Goal: Task Accomplishment & Management: Use online tool/utility

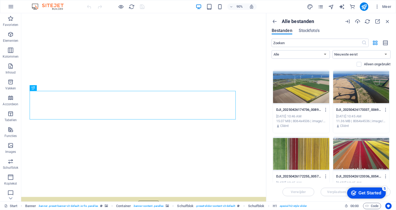
drag, startPoint x: 365, startPoint y: 194, endPoint x: 416, endPoint y: 273, distance: 94.1
click at [365, 194] on div "Get Started" at bounding box center [369, 193] width 23 height 5
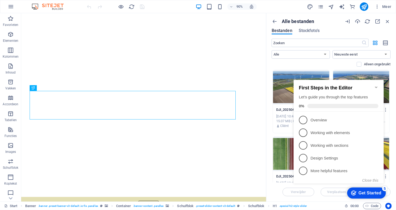
click at [329, 27] on div "Alle bestanden Bestanden Stockfoto's" at bounding box center [330, 29] width 119 height 20
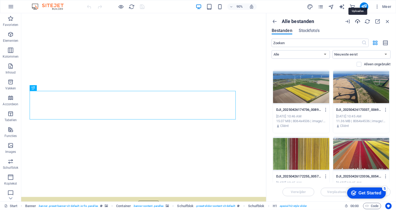
click at [357, 20] on icon "button" at bounding box center [357, 22] width 6 height 6
click at [321, 53] on select "Alle Images Documenten Audio Video Vector Andere" at bounding box center [300, 54] width 58 height 8
click at [383, 42] on icon "button" at bounding box center [385, 43] width 6 height 6
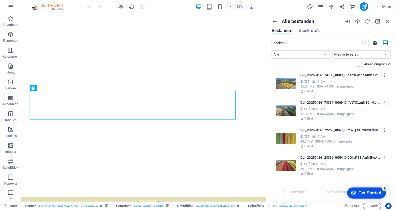
click at [375, 43] on icon "button" at bounding box center [375, 43] width 6 height 6
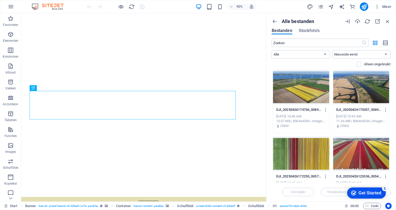
drag, startPoint x: 390, startPoint y: 78, endPoint x: 385, endPoint y: 88, distance: 11.7
click at [388, 99] on div "Laat bestanden hier vallen om ze direct te uploaden DJI_20250426174736_0089_D-a…" at bounding box center [330, 126] width 119 height 113
drag, startPoint x: 390, startPoint y: 79, endPoint x: 388, endPoint y: 94, distance: 15.5
click at [388, 94] on div "Laat bestanden hier vallen om ze direct te uploaden DJI_20250426174736_0089_D-a…" at bounding box center [330, 126] width 119 height 113
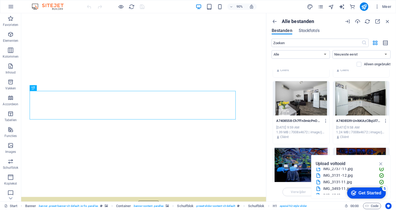
scroll to position [46, 0]
click at [377, 192] on div "Get Started" at bounding box center [369, 193] width 23 height 5
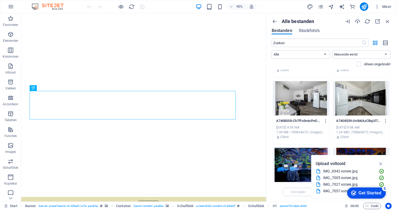
click at [385, 190] on div "5" at bounding box center [383, 188] width 5 height 5
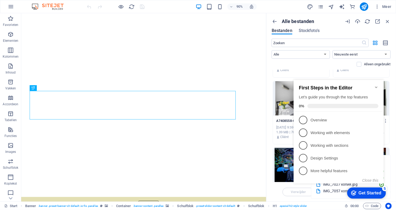
click at [375, 86] on icon "Minimize checklist" at bounding box center [375, 87] width 2 height 2
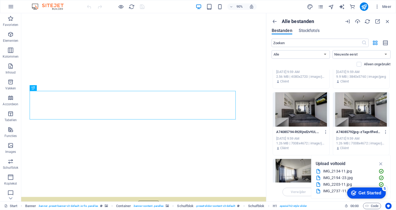
scroll to position [3775, 0]
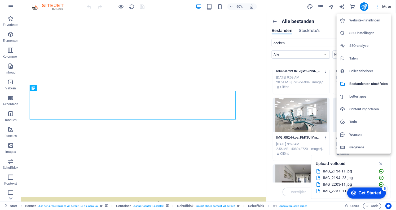
click at [274, 19] on div at bounding box center [198, 105] width 396 height 210
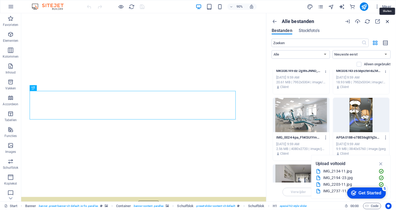
click at [386, 22] on icon "button" at bounding box center [387, 22] width 6 height 6
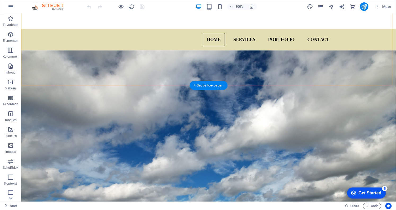
scroll to position [217, 0]
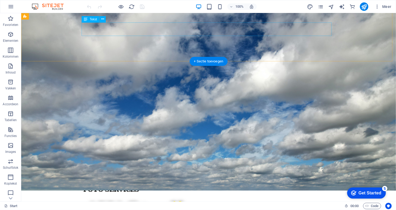
drag, startPoint x: 179, startPoint y: 25, endPoint x: 86, endPoint y: 25, distance: 93.2
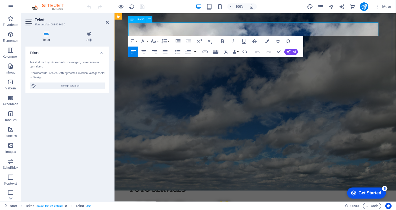
drag, startPoint x: 241, startPoint y: 26, endPoint x: 193, endPoint y: 25, distance: 48.4
copy p "drone operator / pilot A1/A3"
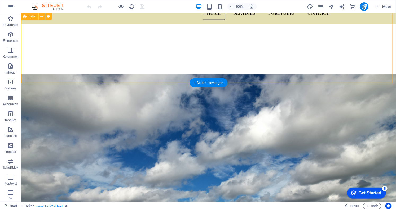
scroll to position [219, 0]
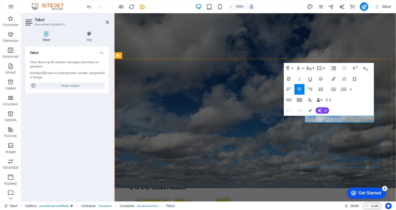
drag, startPoint x: 353, startPoint y: 120, endPoint x: 326, endPoint y: 120, distance: 26.7
drag, startPoint x: 353, startPoint y: 120, endPoint x: 326, endPoint y: 120, distance: 26.2
drag, startPoint x: 352, startPoint y: 118, endPoint x: 326, endPoint y: 121, distance: 25.3
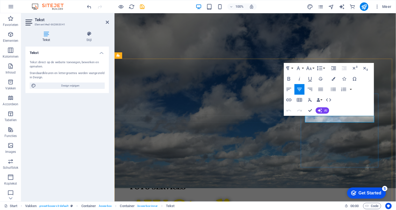
click at [339, 106] on icon "button" at bounding box center [339, 106] width 6 height 6
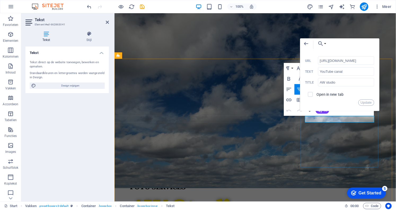
scroll to position [0, 0]
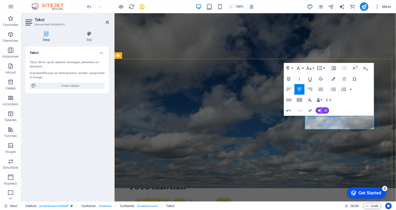
drag, startPoint x: 344, startPoint y: 124, endPoint x: 324, endPoint y: 124, distance: 20.7
drag, startPoint x: 352, startPoint y: 127, endPoint x: 327, endPoint y: 125, distance: 25.2
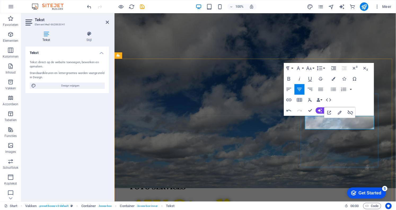
click at [347, 113] on icon "button" at bounding box center [349, 112] width 5 height 5
drag, startPoint x: 351, startPoint y: 126, endPoint x: 327, endPoint y: 127, distance: 24.4
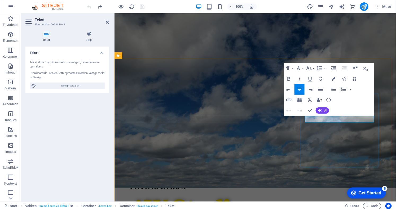
click at [349, 103] on icon "button" at bounding box center [350, 106] width 6 height 6
drag, startPoint x: 352, startPoint y: 121, endPoint x: 326, endPoint y: 121, distance: 26.2
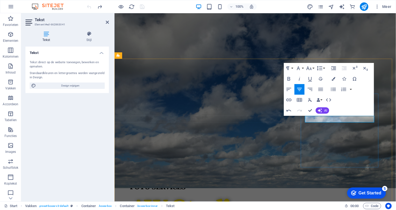
drag, startPoint x: 325, startPoint y: 120, endPoint x: 352, endPoint y: 118, distance: 26.3
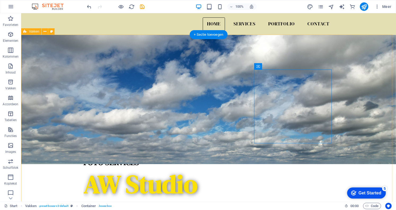
scroll to position [195, 0]
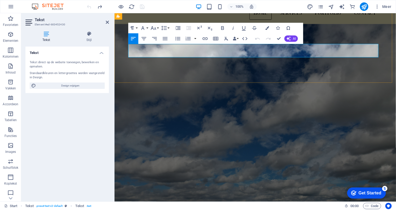
drag, startPoint x: 241, startPoint y: 47, endPoint x: 192, endPoint y: 47, distance: 48.7
copy p "drone operator / pilot A1/A3"
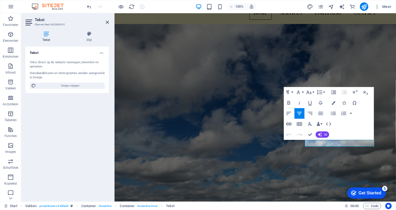
click at [288, 123] on icon "button" at bounding box center [288, 124] width 6 height 6
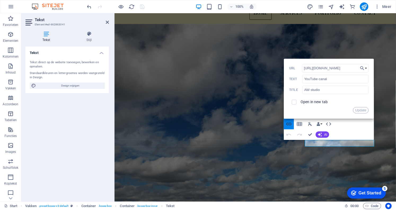
scroll to position [0, 46]
click at [367, 66] on button "Choose Link" at bounding box center [363, 68] width 10 height 8
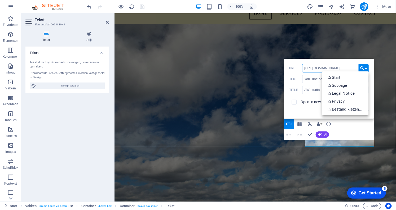
click at [311, 70] on input "[URL][DOMAIN_NAME]" at bounding box center [335, 68] width 67 height 8
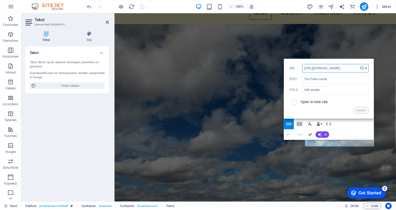
scroll to position [0, 46]
drag, startPoint x: 304, startPoint y: 69, endPoint x: 361, endPoint y: 64, distance: 57.2
click at [361, 64] on div "Back Choose Link Start Subpage Legal Notice Privacy Bestand kiezen... [URL][DOM…" at bounding box center [329, 89] width 90 height 60
paste input "@AWstudio-l8t"
type input "[URL][DOMAIN_NAME]"
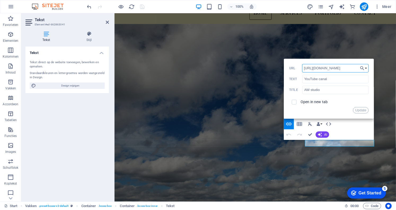
scroll to position [0, 8]
click at [361, 109] on button "Update" at bounding box center [361, 110] width 16 height 6
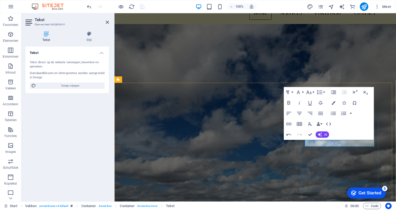
click at [349, 131] on icon "button" at bounding box center [350, 130] width 6 height 6
drag, startPoint x: 353, startPoint y: 142, endPoint x: 326, endPoint y: 142, distance: 26.5
click at [286, 123] on icon "button" at bounding box center [288, 124] width 5 height 3
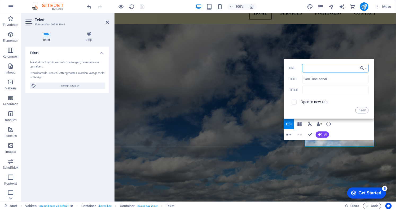
paste input "[URL][DOMAIN_NAME]"
type input "[URL][DOMAIN_NAME]"
click at [319, 78] on input "YouTube canal" at bounding box center [335, 79] width 66 height 8
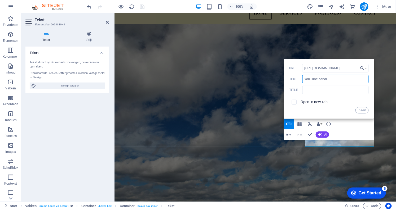
drag, startPoint x: 332, startPoint y: 79, endPoint x: 304, endPoint y: 78, distance: 28.1
click at [304, 78] on input "YouTube canal" at bounding box center [335, 79] width 66 height 8
click at [310, 91] on input "text" at bounding box center [335, 90] width 66 height 8
type input "[PERSON_NAME]"
type input "AW studio"
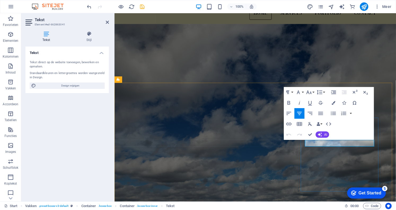
drag, startPoint x: 352, startPoint y: 142, endPoint x: 323, endPoint y: 142, distance: 28.9
click at [330, 132] on icon "button" at bounding box center [329, 130] width 4 height 4
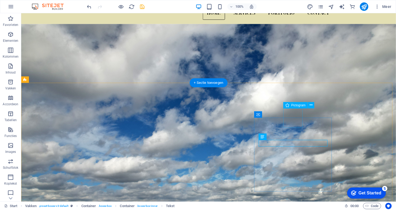
select select "xMidYMid"
select select "px"
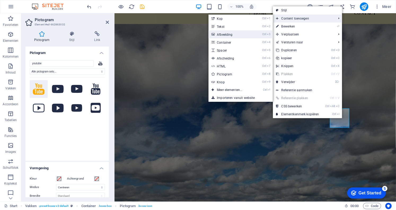
click at [226, 32] on link "Ctrl 3 Afbeelding" at bounding box center [230, 34] width 44 height 8
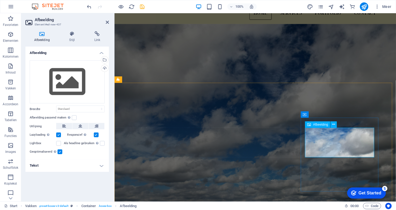
click at [62, 77] on div "Sleep bestanden hierheen, klik om bestanden te kiezen of selecteer bestanden ui…" at bounding box center [67, 81] width 75 height 43
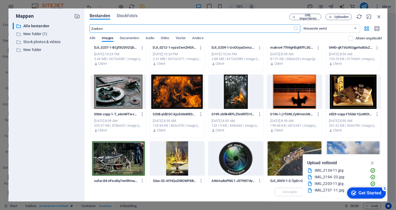
scroll to position [553, 0]
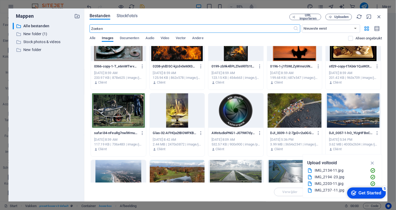
click at [241, 108] on div at bounding box center [235, 110] width 55 height 34
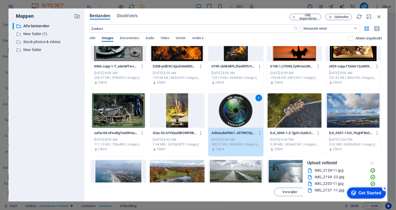
click at [373, 161] on icon "button" at bounding box center [372, 163] width 6 height 6
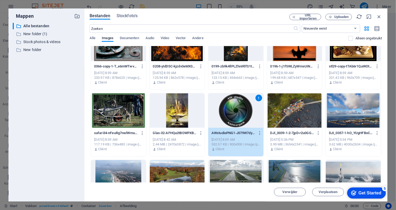
click at [239, 119] on div "1" at bounding box center [235, 110] width 55 height 34
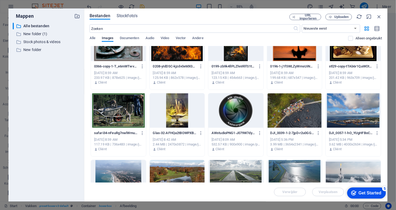
click at [239, 119] on div at bounding box center [235, 110] width 55 height 34
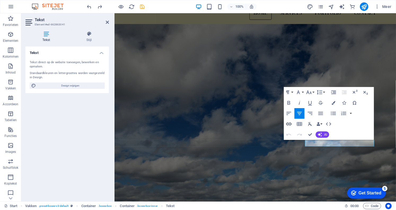
click at [288, 123] on icon "button" at bounding box center [288, 124] width 6 height 6
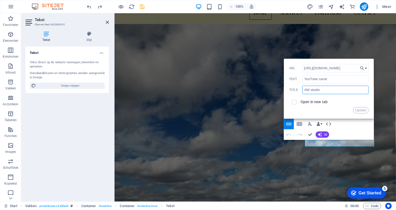
scroll to position [0, 0]
drag, startPoint x: 329, startPoint y: 91, endPoint x: 304, endPoint y: 92, distance: 25.2
click at [304, 92] on input "AW studio" at bounding box center [335, 90] width 66 height 8
drag, startPoint x: 333, startPoint y: 80, endPoint x: 302, endPoint y: 79, distance: 30.4
click at [302, 79] on input "YouTube canal" at bounding box center [335, 79] width 66 height 8
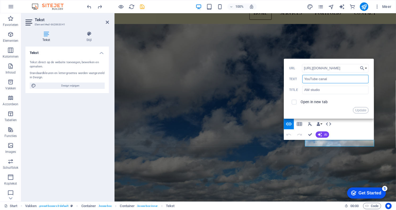
paste input "AW studio"
type input "AW studio"
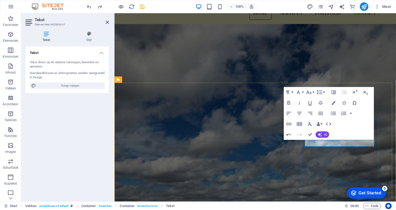
drag, startPoint x: 337, startPoint y: 172, endPoint x: 429, endPoint y: 172, distance: 92.4
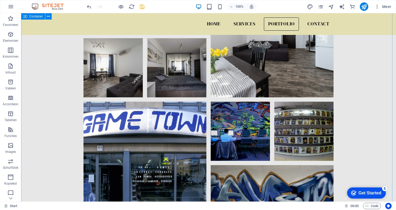
scroll to position [1158, 0]
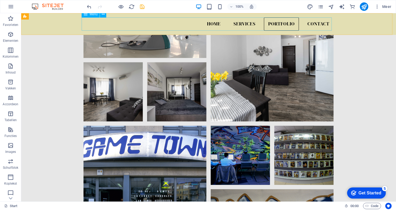
click at [205, 24] on nav "Home Services Portfolio Contact" at bounding box center [208, 23] width 250 height 13
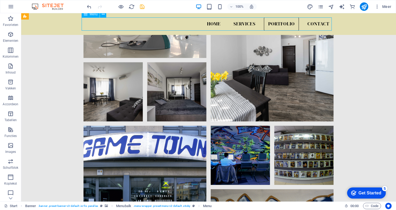
click at [210, 24] on nav "Home Services Portfolio Contact" at bounding box center [208, 23] width 250 height 13
click at [209, 24] on nav "Home Services Portfolio Contact" at bounding box center [208, 23] width 250 height 13
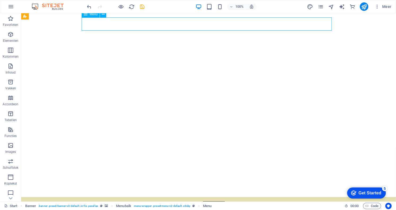
select select
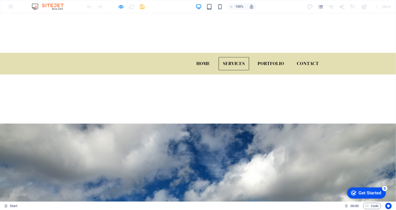
scroll to position [120, 0]
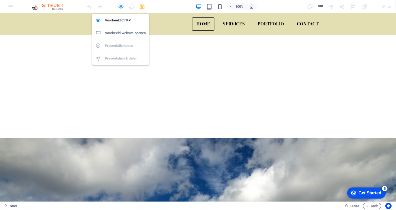
select select
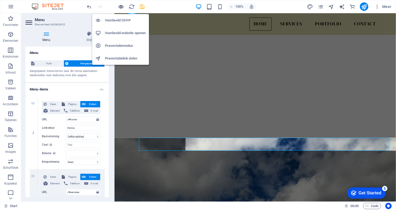
scroll to position [0, 0]
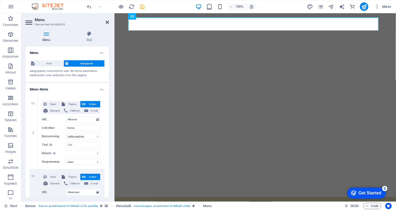
click at [105, 23] on header "Menu Element #ed-662862852" at bounding box center [66, 20] width 83 height 14
click at [107, 22] on icon at bounding box center [107, 22] width 3 height 4
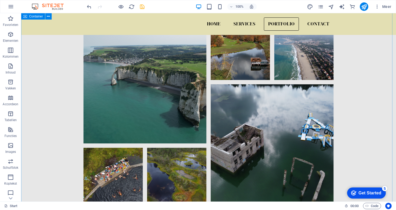
scroll to position [2455, 0]
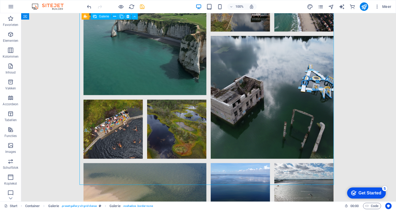
select select "4"
select select "px"
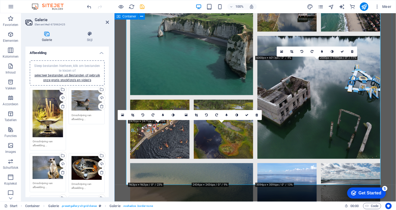
scroll to position [2479, 0]
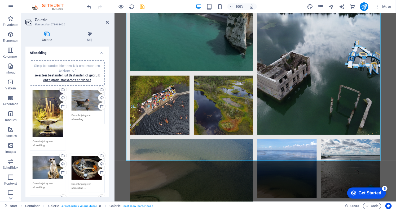
click at [101, 51] on h4 "Afbeelding" at bounding box center [66, 52] width 83 height 10
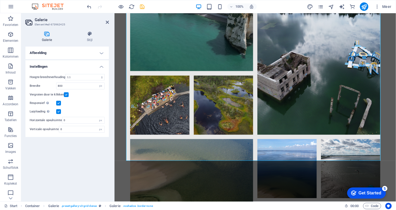
click at [101, 51] on h4 "Afbeelding" at bounding box center [66, 53] width 83 height 13
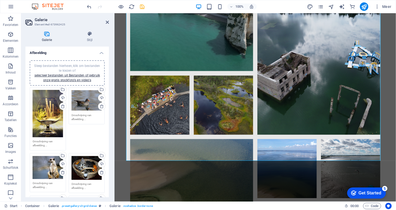
scroll to position [72, 0]
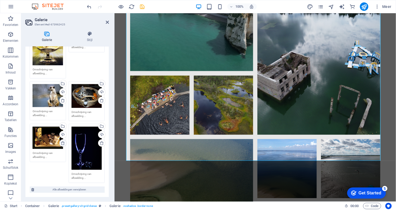
click at [62, 142] on icon at bounding box center [63, 143] width 4 height 4
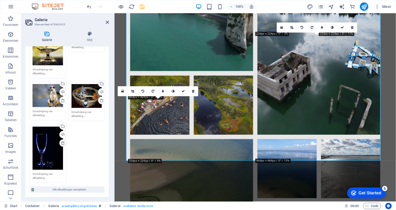
click at [61, 143] on icon at bounding box center [63, 143] width 4 height 4
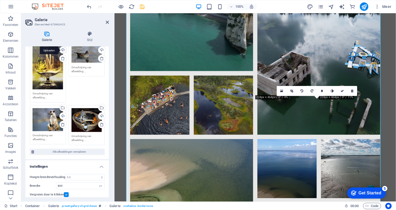
scroll to position [24, 0]
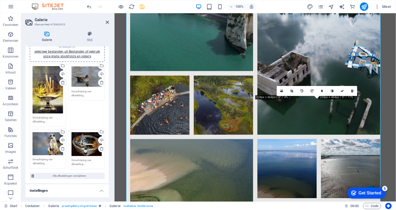
click at [64, 82] on icon at bounding box center [63, 82] width 4 height 4
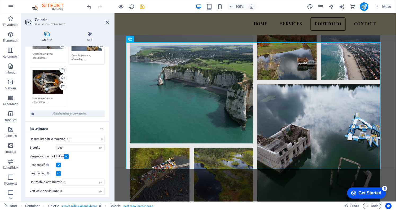
scroll to position [0, 0]
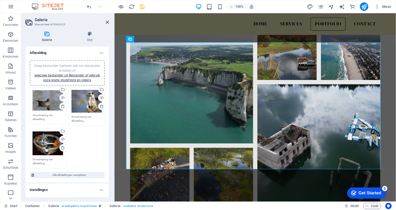
click at [47, 34] on icon at bounding box center [46, 33] width 43 height 5
click at [53, 74] on link "selecteer bestanden uit Bestanden of gebruik onze gratis stockfoto's en video's" at bounding box center [66, 78] width 65 height 8
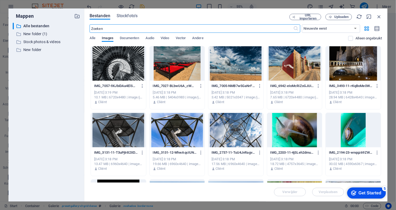
click at [310, 144] on div at bounding box center [294, 130] width 55 height 34
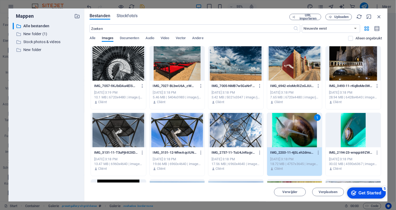
click at [294, 137] on div "1" at bounding box center [294, 130] width 55 height 34
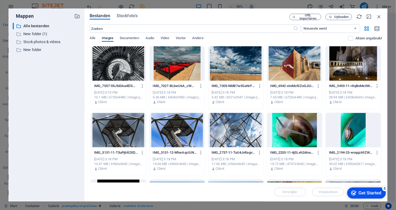
click at [294, 137] on div at bounding box center [294, 130] width 55 height 34
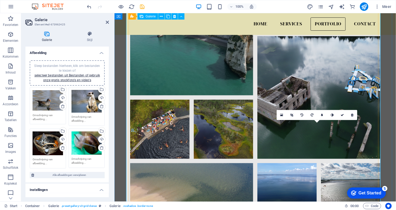
scroll to position [2430, 0]
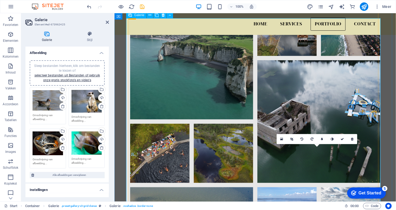
drag, startPoint x: 312, startPoint y: 177, endPoint x: 310, endPoint y: 111, distance: 66.8
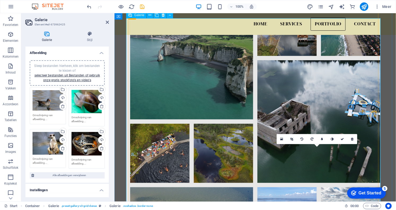
drag, startPoint x: 320, startPoint y: 187, endPoint x: 160, endPoint y: 70, distance: 198.3
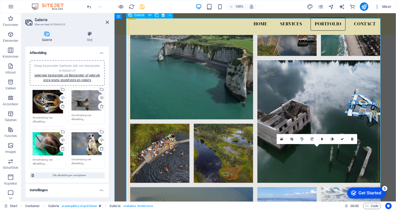
drag, startPoint x: 310, startPoint y: 180, endPoint x: 311, endPoint y: 117, distance: 62.7
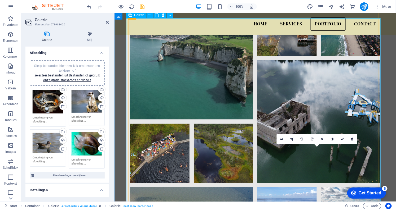
drag, startPoint x: 311, startPoint y: 181, endPoint x: 311, endPoint y: 135, distance: 46.1
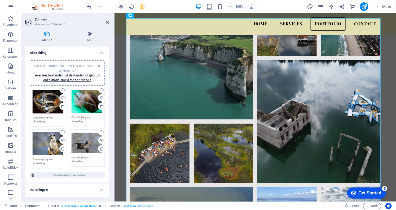
click at [109, 25] on aside "Galerie Element #ed-673962425 Galerie Stijl Afbeelding Sleep bestanden hierheen…" at bounding box center [67, 107] width 93 height 188
click at [108, 24] on icon at bounding box center [107, 22] width 3 height 4
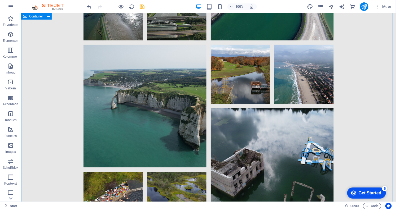
scroll to position [2406, 0]
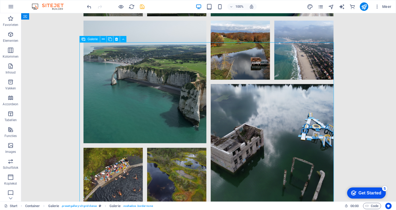
select select "4"
select select "px"
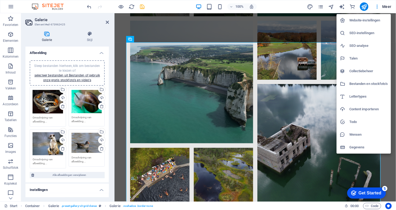
click at [363, 83] on h6 "Bestanden en stockfoto's" at bounding box center [368, 84] width 38 height 6
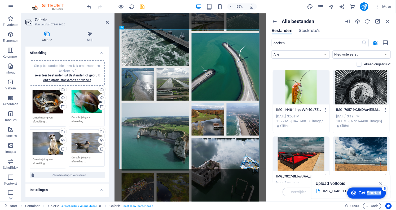
drag, startPoint x: 365, startPoint y: 194, endPoint x: 391, endPoint y: 157, distance: 44.7
click at [387, 185] on html "checkmark Get Started 5 First Steps in the Editor Let's guide you through the t…" at bounding box center [364, 193] width 45 height 16
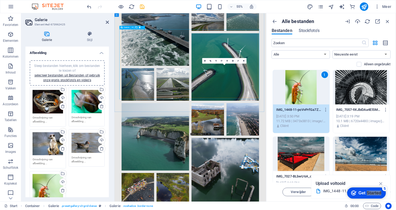
drag, startPoint x: 308, startPoint y: 183, endPoint x: 277, endPoint y: 60, distance: 127.4
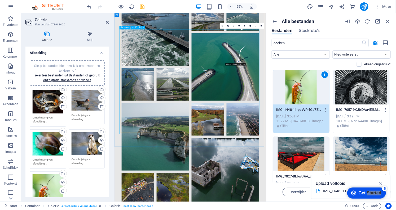
drag, startPoint x: 352, startPoint y: 84, endPoint x: 311, endPoint y: 170, distance: 95.1
drag, startPoint x: 329, startPoint y: 66, endPoint x: 258, endPoint y: 167, distance: 123.6
drag, startPoint x: 332, startPoint y: 66, endPoint x: 242, endPoint y: 118, distance: 104.5
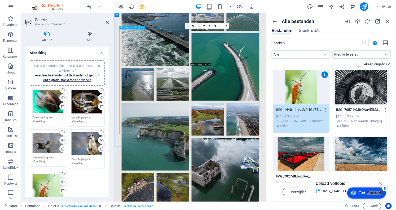
drag, startPoint x: 295, startPoint y: 75, endPoint x: 187, endPoint y: 86, distance: 108.4
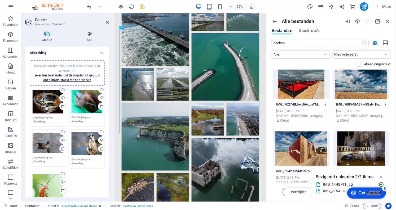
scroll to position [0, 0]
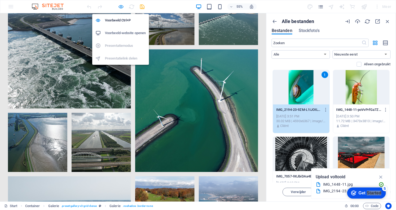
scroll to position [2406, 0]
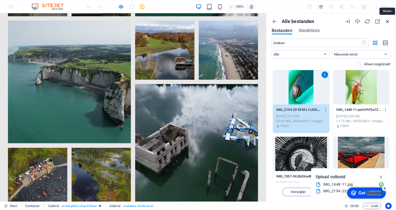
click at [385, 23] on icon "button" at bounding box center [387, 22] width 6 height 6
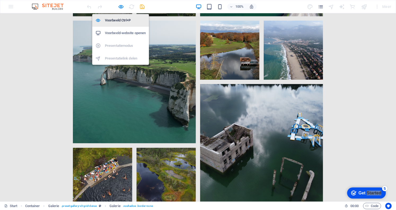
drag, startPoint x: 119, startPoint y: 5, endPoint x: 142, endPoint y: 14, distance: 24.9
select select "4"
select select "px"
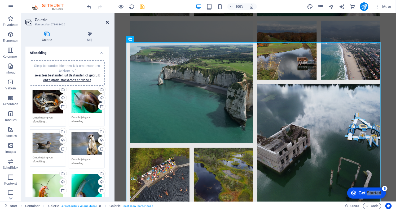
click at [106, 23] on icon at bounding box center [107, 22] width 3 height 4
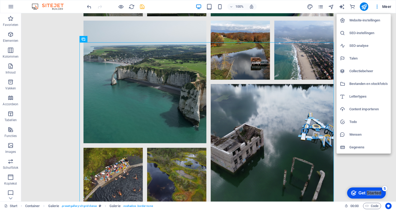
click at [369, 82] on h6 "Bestanden en stockfoto's" at bounding box center [368, 84] width 38 height 6
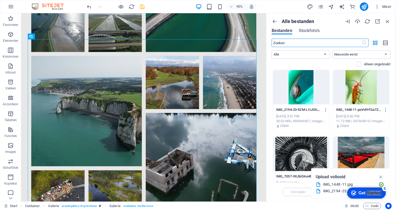
scroll to position [2425, 0]
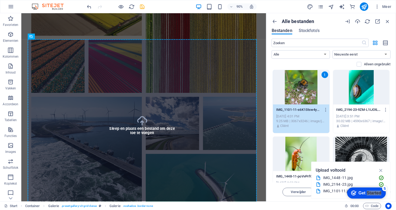
select select "4"
select select "px"
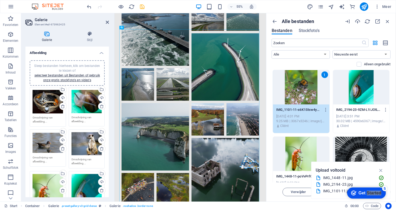
scroll to position [24, 0]
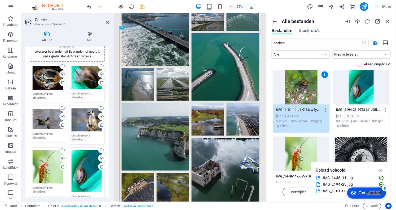
click at [100, 166] on icon at bounding box center [102, 167] width 4 height 4
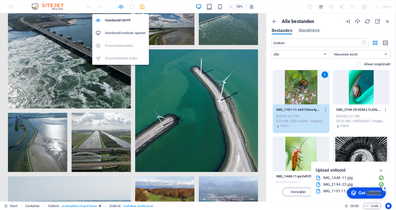
scroll to position [2406, 0]
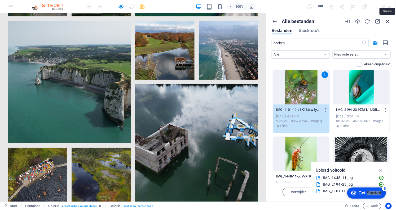
drag, startPoint x: 387, startPoint y: 23, endPoint x: 387, endPoint y: 10, distance: 13.2
click at [387, 23] on icon "button" at bounding box center [387, 22] width 6 height 6
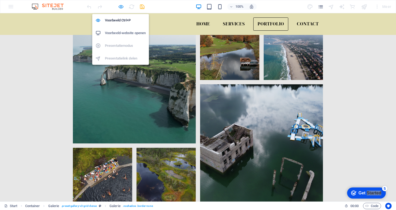
select select "4"
select select "px"
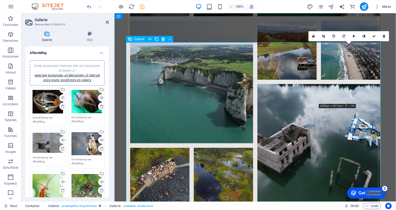
drag, startPoint x: 347, startPoint y: 76, endPoint x: 278, endPoint y: 76, distance: 68.3
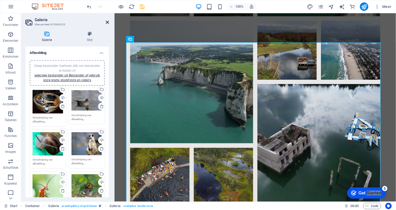
click at [106, 23] on icon at bounding box center [107, 22] width 3 height 4
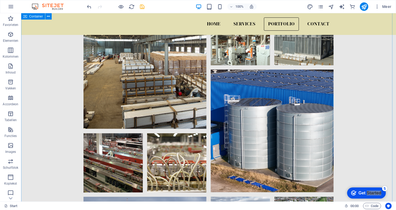
scroll to position [1372, 0]
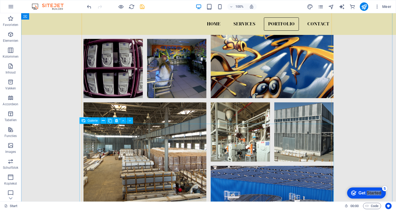
click at [86, 122] on div "Galerie" at bounding box center [89, 121] width 20 height 6
click at [104, 122] on icon at bounding box center [103, 121] width 3 height 6
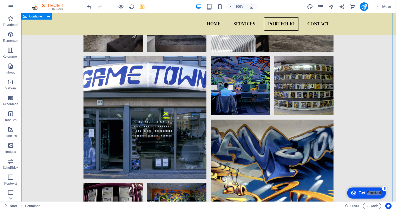
scroll to position [1203, 0]
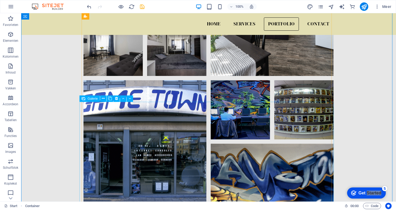
click at [93, 99] on span "Galerie" at bounding box center [92, 98] width 10 height 3
click at [103, 99] on icon at bounding box center [103, 99] width 3 height 6
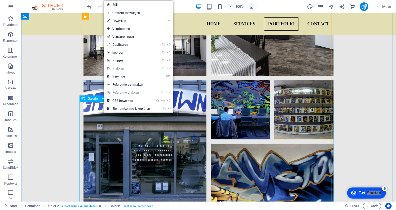
click at [93, 98] on span "Galerie" at bounding box center [92, 98] width 10 height 3
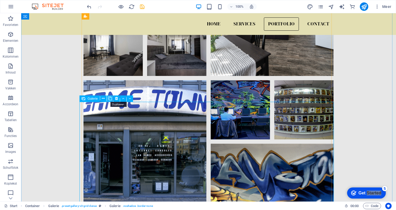
click at [110, 100] on icon at bounding box center [110, 99] width 4 height 6
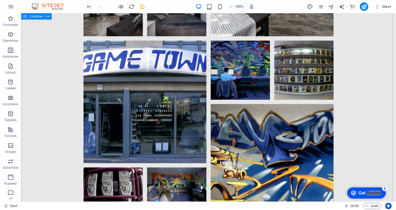
scroll to position [1267, 0]
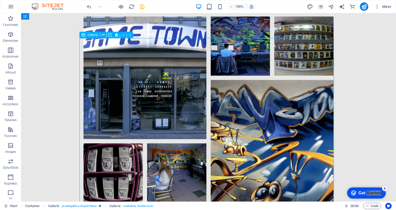
select select "4"
select select "px"
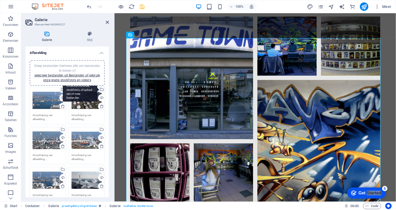
click at [101, 89] on div "Selecteer bestanden uit Bestandsbeheer, stockfoto's, of upload een of meer best…" at bounding box center [101, 90] width 8 height 8
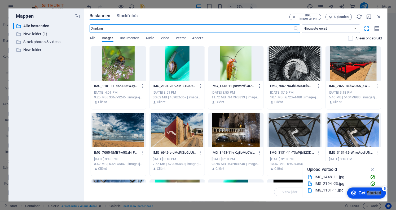
scroll to position [1406, 0]
click at [288, 66] on div at bounding box center [294, 63] width 55 height 34
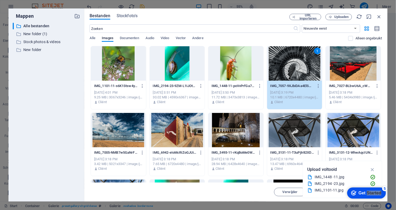
click at [336, 65] on div at bounding box center [352, 63] width 55 height 34
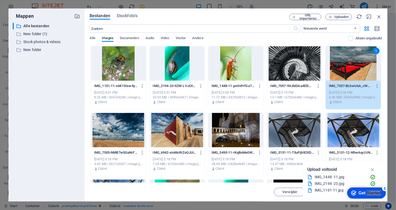
click at [307, 64] on div at bounding box center [294, 63] width 55 height 34
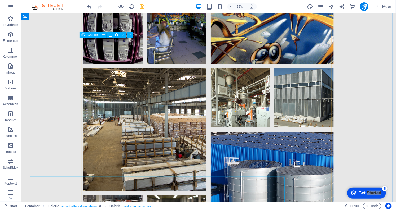
scroll to position [1267, 0]
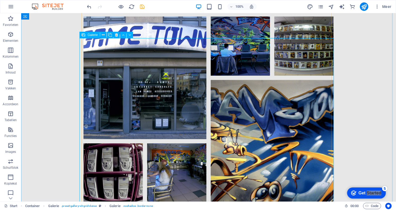
select select "4"
select select "px"
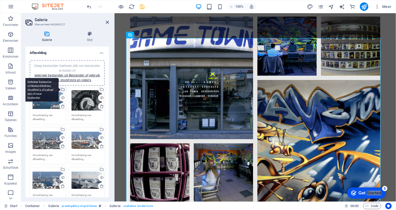
click at [59, 91] on div "Selecteer bestanden uit Bestandsbeheer, stockfoto's, of upload een of meer best…" at bounding box center [41, 90] width 34 height 24
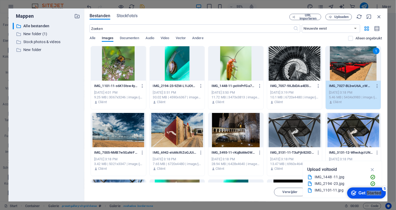
scroll to position [1286, 0]
click at [356, 56] on div "1" at bounding box center [352, 63] width 55 height 34
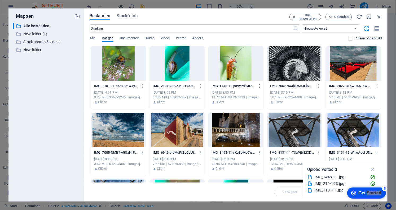
scroll to position [1406, 0]
select select "4"
select select "px"
click at [353, 65] on div at bounding box center [352, 63] width 55 height 34
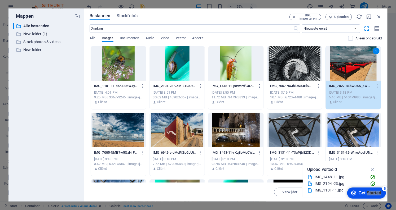
scroll to position [1267, 0]
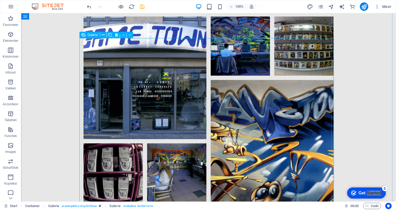
select select "4"
select select "px"
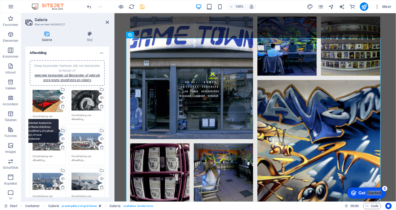
click at [59, 130] on div "Selecteer bestanden uit Bestandsbeheer, stockfoto's, of upload een of meer best…" at bounding box center [41, 131] width 34 height 24
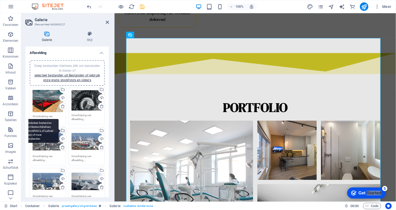
scroll to position [1406, 0]
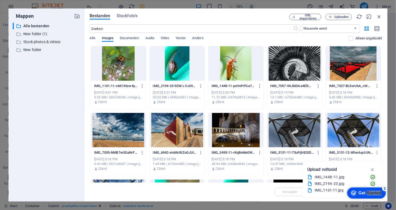
click at [174, 136] on div at bounding box center [177, 130] width 55 height 34
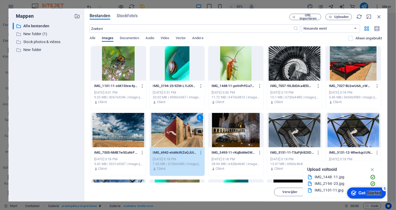
scroll to position [1267, 0]
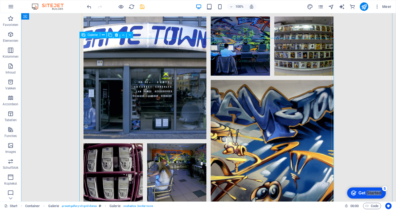
select select "4"
select select "px"
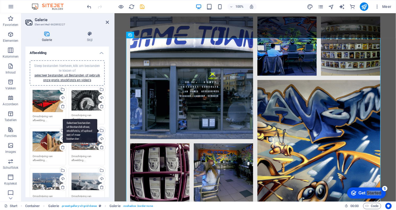
click at [97, 131] on div "Selecteer bestanden uit Bestandsbeheer, stockfoto's, of upload een of meer best…" at bounding box center [80, 131] width 34 height 24
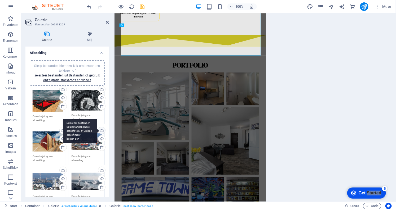
scroll to position [1406, 0]
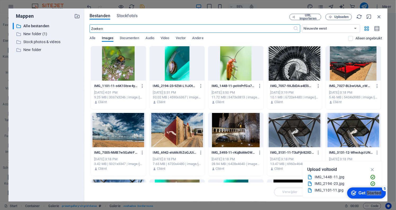
click at [343, 127] on div at bounding box center [352, 130] width 55 height 34
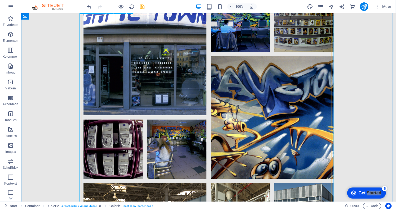
scroll to position [1315, 0]
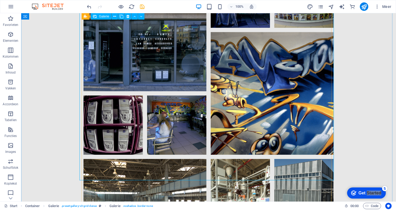
select select "4"
select select "px"
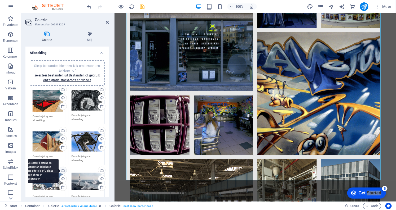
click at [64, 171] on div "Selecteer bestanden uit Bestandsbeheer, stockfoto's, of upload een of meer best…" at bounding box center [63, 171] width 8 height 8
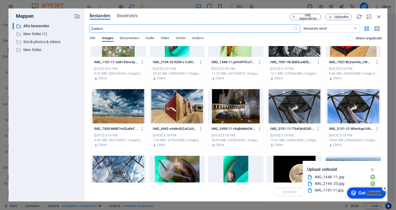
scroll to position [48, 0]
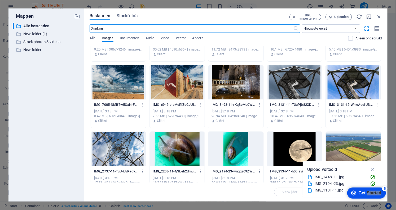
click at [125, 154] on div at bounding box center [118, 149] width 55 height 34
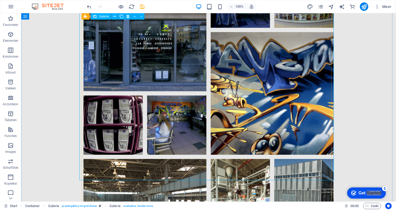
scroll to position [1363, 0]
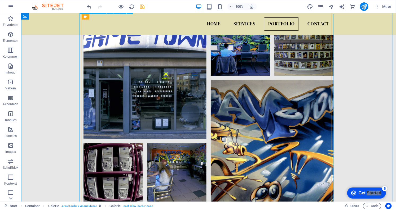
scroll to position [1315, 0]
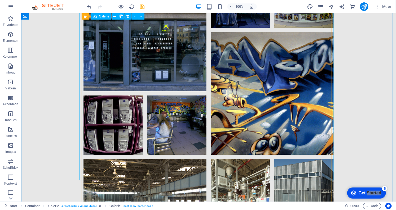
select select "4"
select select "px"
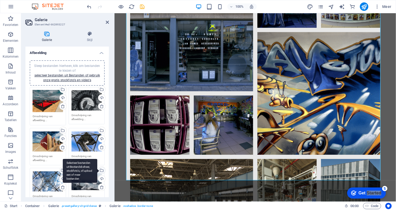
click at [97, 169] on div "Selecteer bestanden uit Bestandsbeheer, stockfoto's, of upload een of meer best…" at bounding box center [80, 171] width 34 height 24
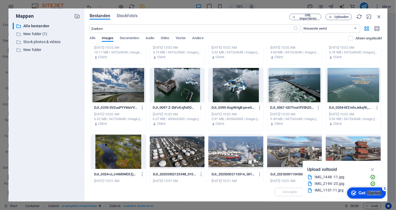
scroll to position [1155, 0]
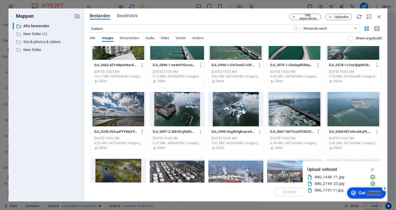
click at [243, 112] on div at bounding box center [235, 109] width 55 height 34
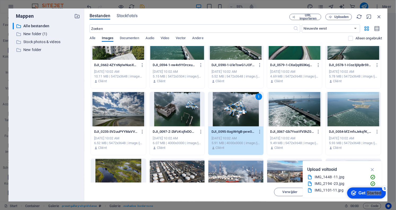
click at [232, 115] on div "1" at bounding box center [235, 109] width 55 height 34
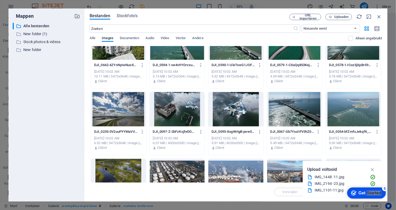
click at [232, 115] on div at bounding box center [235, 109] width 55 height 34
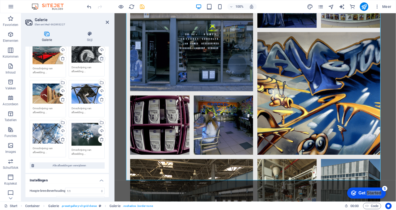
scroll to position [0, 0]
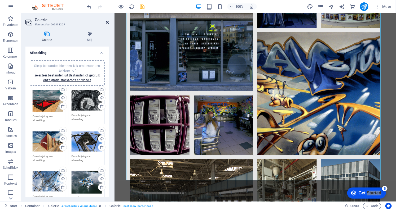
click at [107, 24] on icon at bounding box center [107, 22] width 3 height 4
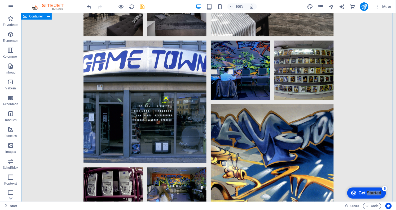
scroll to position [1315, 0]
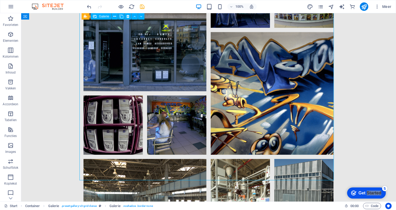
select select "4"
select select "px"
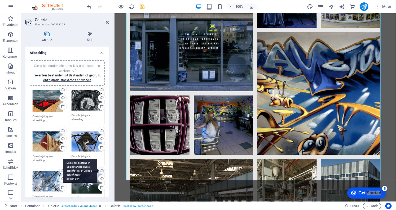
click at [101, 172] on div "Selecteer bestanden uit Bestandsbeheer, stockfoto's, of upload een of meer best…" at bounding box center [101, 171] width 8 height 8
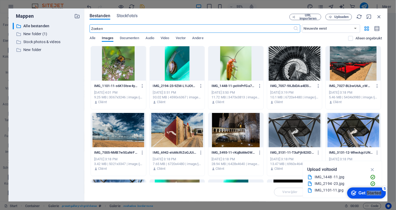
scroll to position [48, 0]
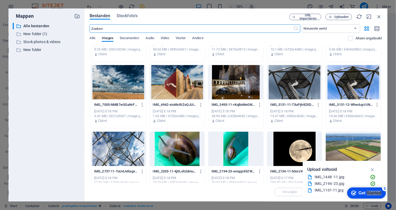
click at [291, 147] on div at bounding box center [294, 149] width 55 height 34
click at [290, 147] on div "1" at bounding box center [294, 149] width 55 height 34
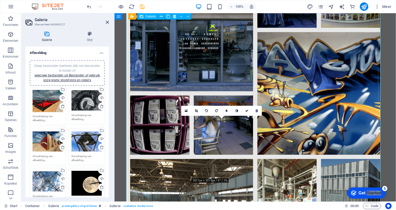
drag, startPoint x: 217, startPoint y: 153, endPoint x: 287, endPoint y: 124, distance: 76.5
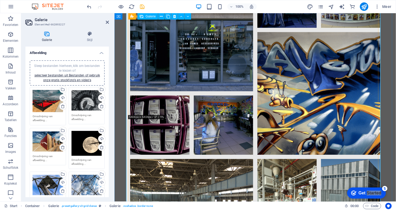
drag, startPoint x: 188, startPoint y: 68, endPoint x: 339, endPoint y: 35, distance: 154.8
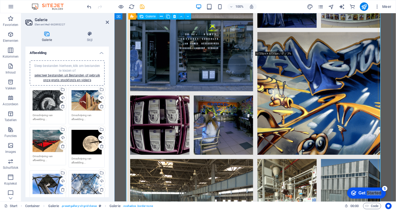
drag, startPoint x: 277, startPoint y: 40, endPoint x: 185, endPoint y: 61, distance: 94.3
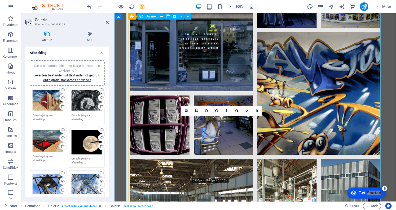
drag, startPoint x: 218, startPoint y: 155, endPoint x: 264, endPoint y: 37, distance: 126.8
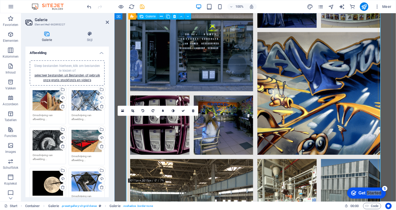
drag, startPoint x: 161, startPoint y: 157, endPoint x: 298, endPoint y: 132, distance: 139.6
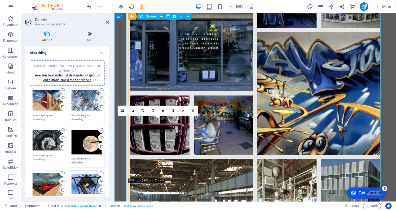
drag, startPoint x: 160, startPoint y: 147, endPoint x: 323, endPoint y: 24, distance: 204.3
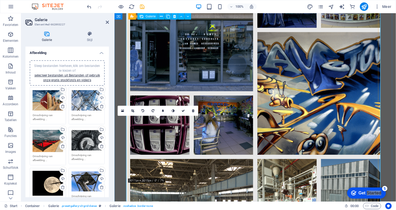
drag, startPoint x: 164, startPoint y: 145, endPoint x: 294, endPoint y: 121, distance: 132.4
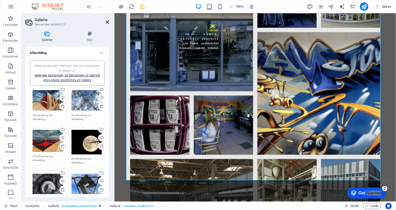
click at [106, 22] on icon at bounding box center [107, 22] width 3 height 4
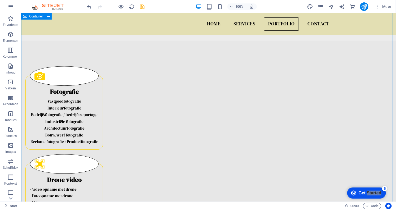
scroll to position [521, 0]
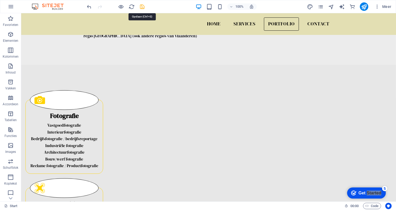
click at [142, 7] on icon "save" at bounding box center [142, 7] width 6 height 6
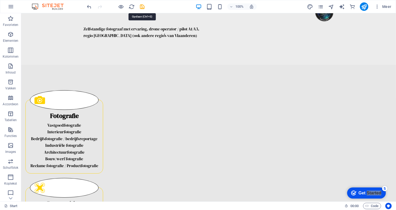
select select "4"
select select "px"
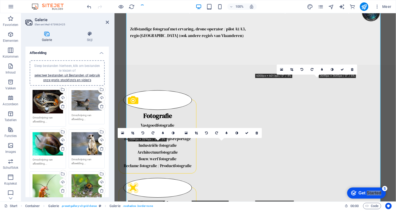
scroll to position [2627, 0]
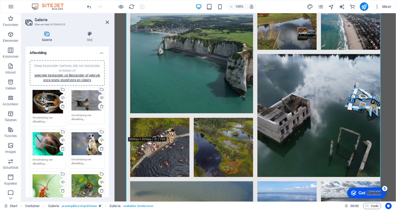
click at [109, 21] on aside "Galerie Element #ed-673962425 Galerie Stijl Afbeelding Sleep bestanden hierheen…" at bounding box center [67, 107] width 93 height 188
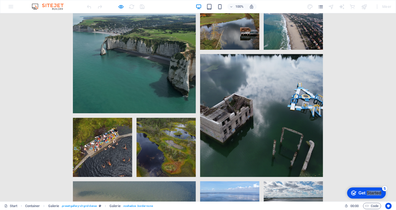
scroll to position [2579, 0]
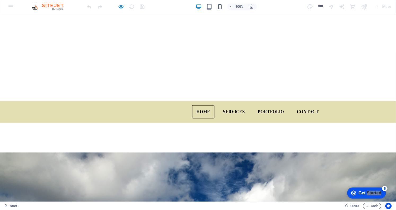
scroll to position [120, 0]
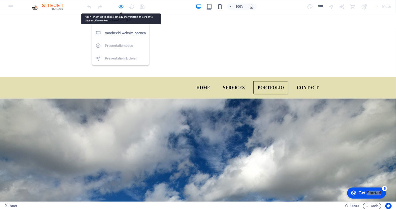
scroll to position [2627, 0]
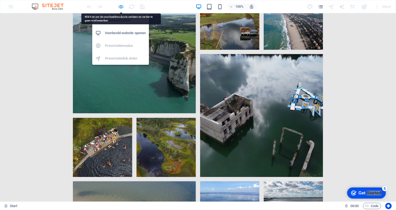
select select "4"
select select "px"
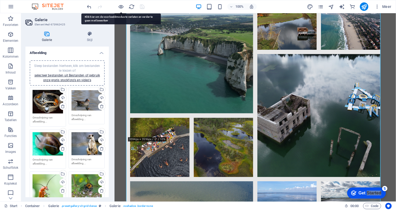
click at [108, 30] on div "Galerie Stijl Afbeelding Sleep bestanden hierheen, klik om bestanden te kiezen …" at bounding box center [67, 114] width 92 height 175
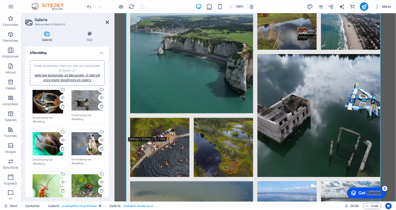
click at [108, 21] on icon at bounding box center [107, 22] width 3 height 4
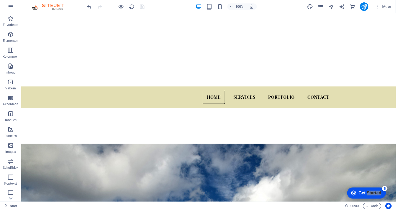
scroll to position [113, 0]
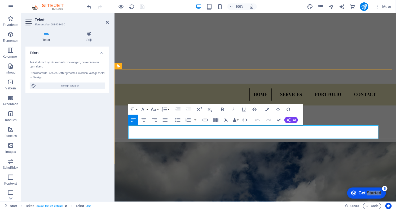
drag, startPoint x: 219, startPoint y: 137, endPoint x: 201, endPoint y: 137, distance: 18.8
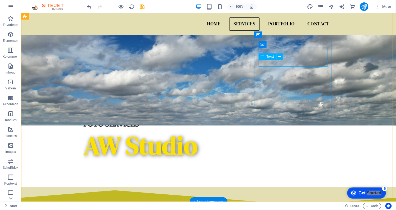
scroll to position [210, 0]
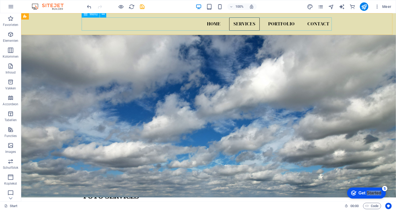
click at [327, 26] on nav "Home Services Portfolio Contact" at bounding box center [208, 23] width 250 height 13
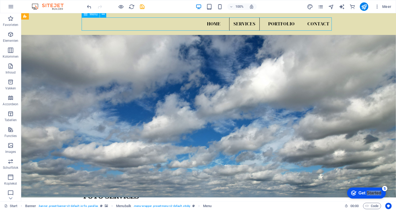
click at [321, 26] on nav "Home Services Portfolio Contact" at bounding box center [208, 23] width 250 height 13
click at [315, 22] on nav "Home Services Portfolio Contact" at bounding box center [208, 23] width 250 height 13
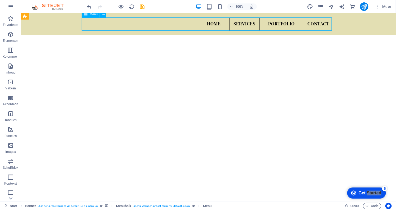
select select
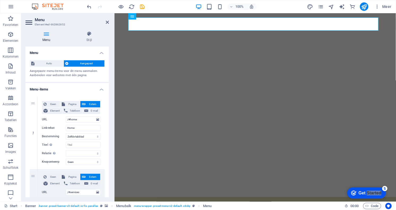
click at [111, 23] on aside "Menu Element #ed-662862852 Menu Stijl Menu Auto Aangepast Aangepaste menu-items…" at bounding box center [67, 107] width 93 height 188
click at [105, 21] on h2 "Menu" at bounding box center [72, 19] width 74 height 5
click at [107, 23] on icon at bounding box center [107, 22] width 3 height 4
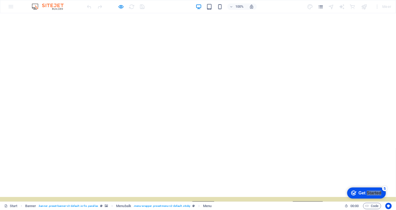
click at [297, 201] on link "Contact" at bounding box center [307, 207] width 30 height 13
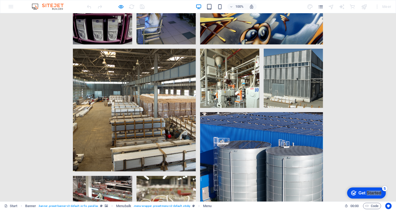
scroll to position [2808, 0]
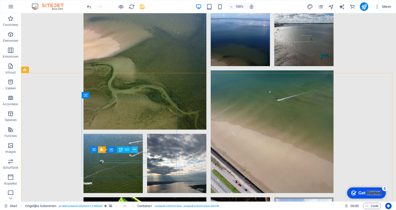
click at [134, 149] on icon at bounding box center [134, 150] width 3 height 6
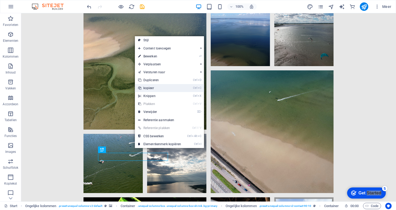
click at [150, 86] on link "Ctrl C kopieer" at bounding box center [159, 88] width 49 height 8
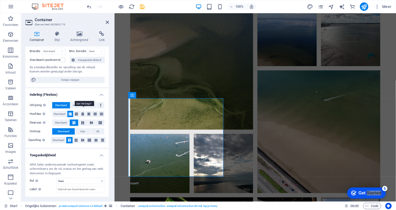
scroll to position [0, 0]
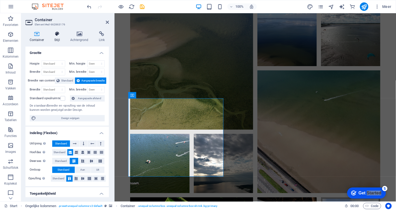
click at [57, 37] on h4 "Stijl" at bounding box center [58, 36] width 16 height 11
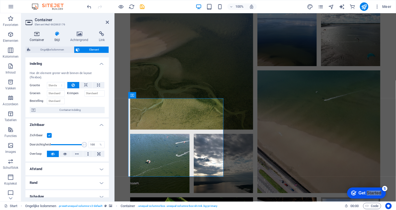
click at [35, 36] on icon at bounding box center [36, 33] width 23 height 5
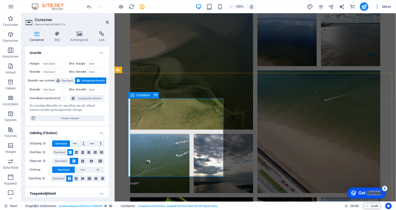
click at [154, 97] on button at bounding box center [155, 95] width 6 height 6
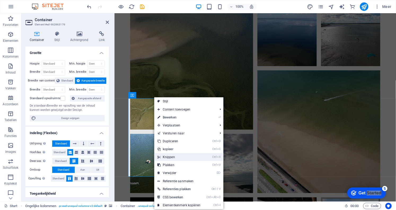
click at [183, 155] on link "Ctrl X Knippen" at bounding box center [178, 157] width 49 height 8
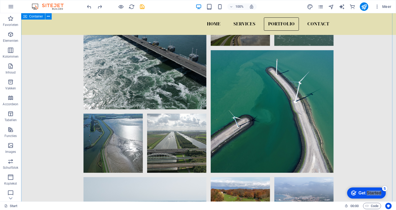
scroll to position [2399, 0]
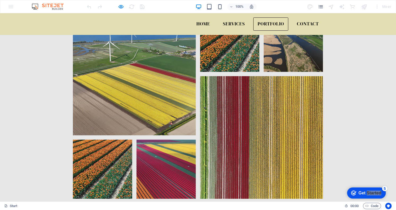
scroll to position [2255, 0]
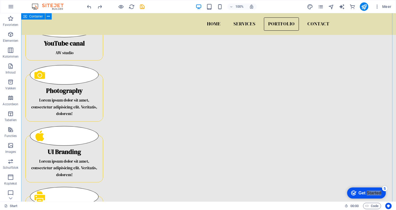
scroll to position [811, 0]
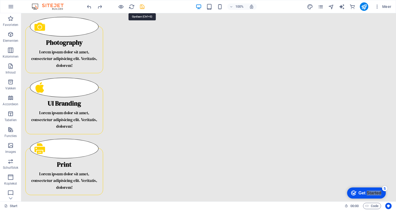
click at [144, 7] on icon "save" at bounding box center [142, 7] width 6 height 6
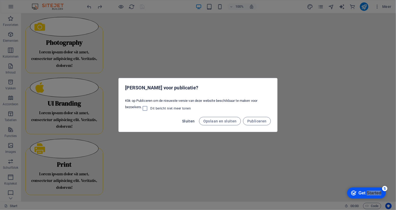
click at [188, 122] on span "Sluiten" at bounding box center [188, 121] width 13 height 4
